Goal: Task Accomplishment & Management: Use online tool/utility

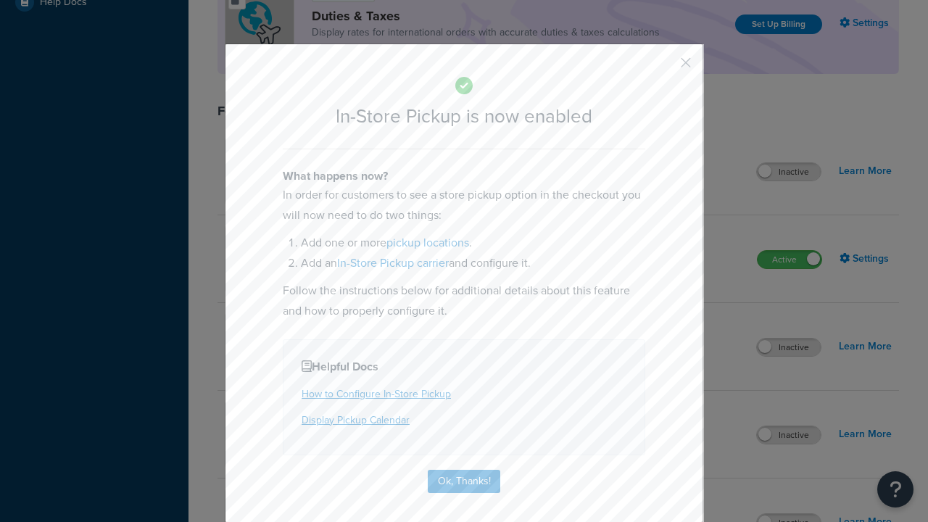
click at [664, 66] on button "button" at bounding box center [664, 68] width 4 height 4
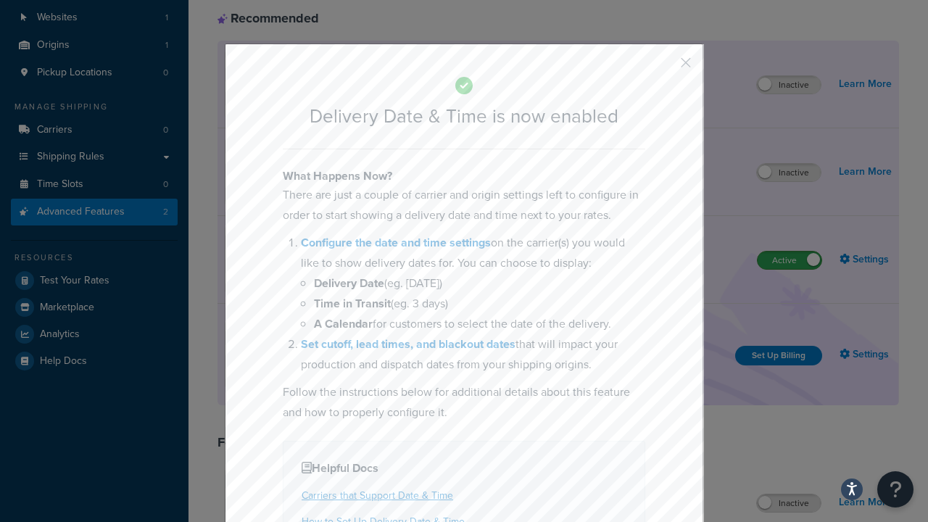
click at [664, 67] on button "button" at bounding box center [664, 68] width 4 height 4
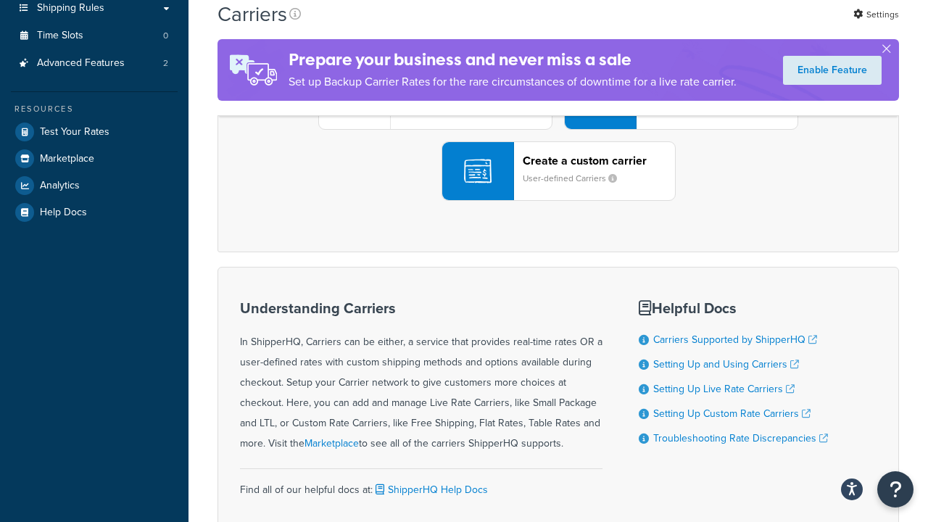
click at [558, 201] on div "UPS® Published daily rates FedEx List rates USPS Online rates See all live rate…" at bounding box center [558, 99] width 651 height 201
click at [558, 188] on div "Create a custom carrier User-defined Carriers" at bounding box center [599, 171] width 152 height 35
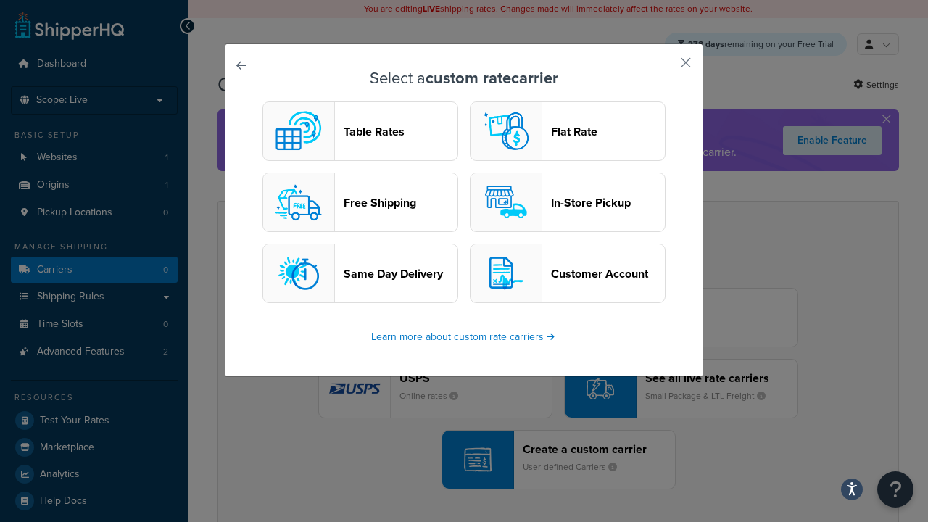
click at [567, 203] on header "In-Store Pickup" at bounding box center [608, 203] width 114 height 14
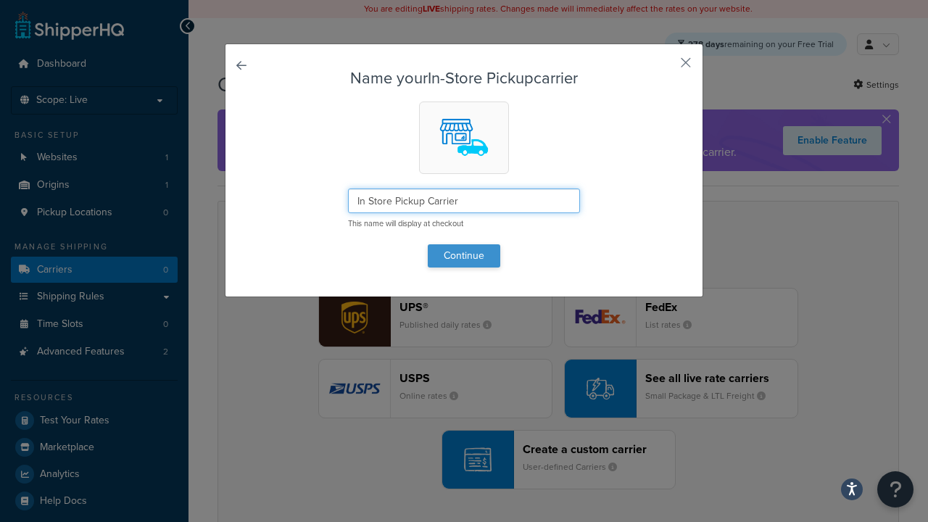
type input "In Store Pickup Carrier"
click at [464, 255] on button "Continue" at bounding box center [464, 255] width 72 height 23
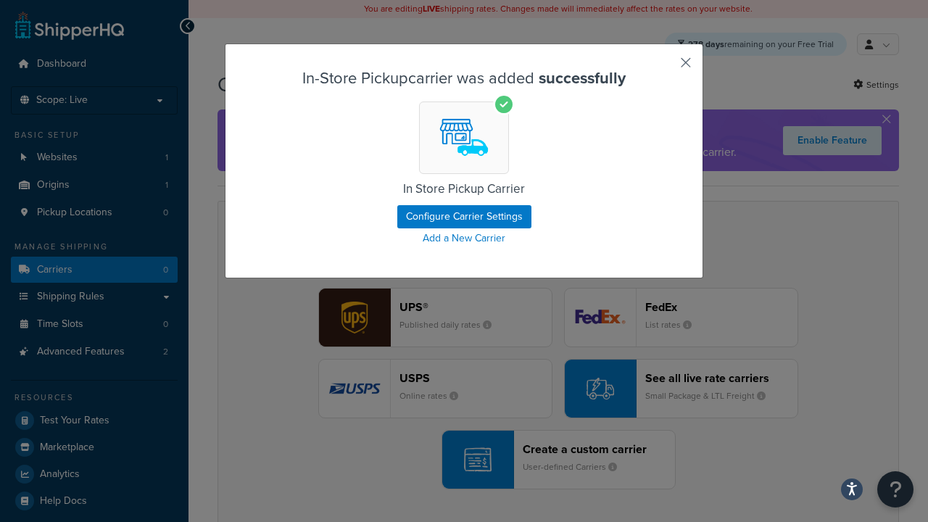
click at [664, 67] on button "button" at bounding box center [664, 68] width 4 height 4
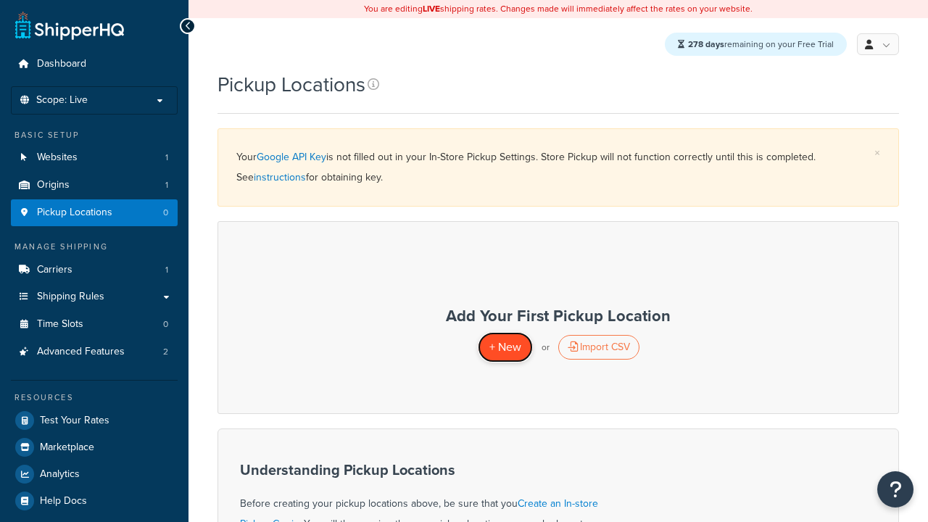
click at [504, 347] on span "+ New" at bounding box center [505, 346] width 32 height 17
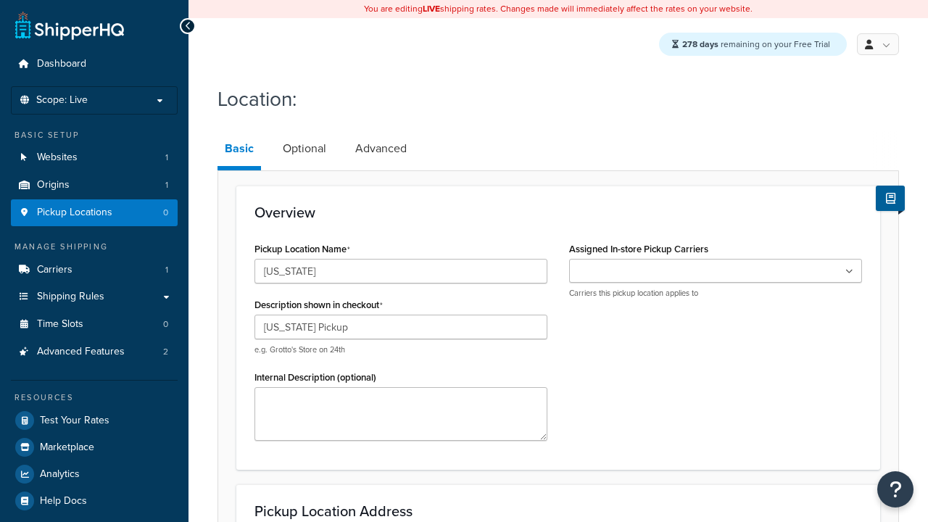
type input "California Pickup"
click at [715, 272] on ul at bounding box center [715, 271] width 293 height 24
type input "3385 Michelson Drive"
type input "Suite B"
type input "Irvine"
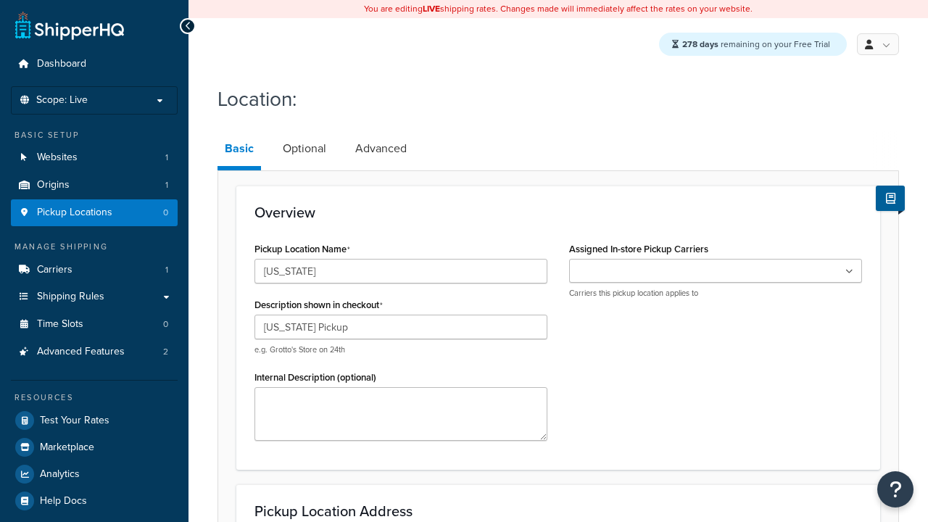
select select "5"
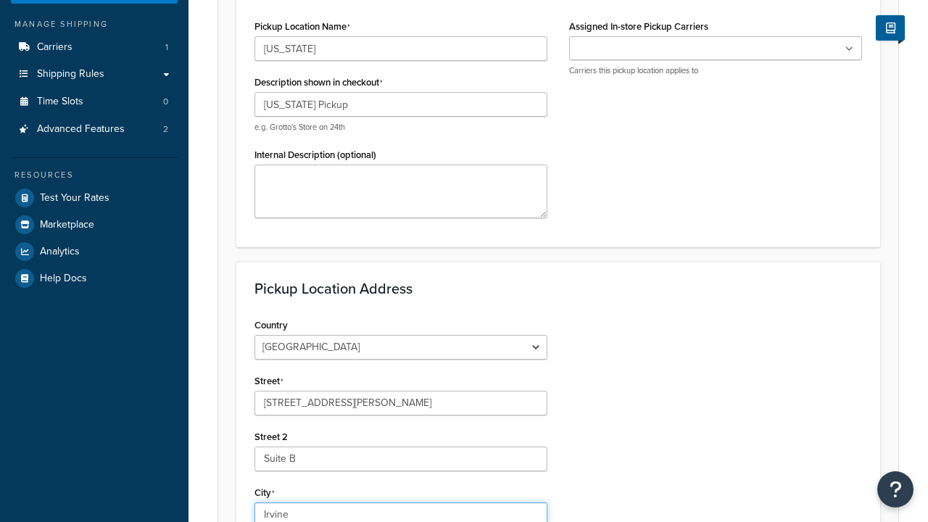
type input "Irvine"
type input "92612"
